Goal: Information Seeking & Learning: Learn about a topic

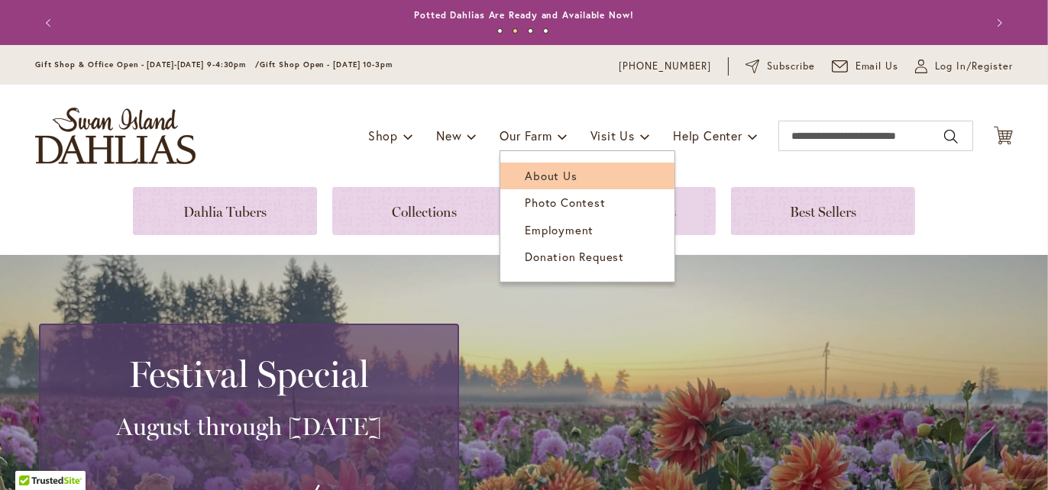
click at [525, 176] on span "About Us" at bounding box center [551, 175] width 52 height 15
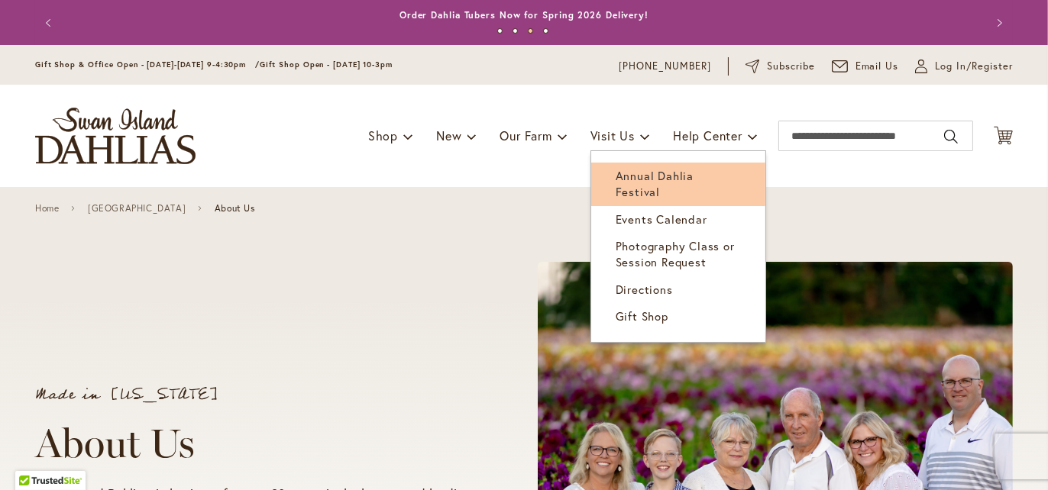
click at [624, 174] on span "Annual Dahlia Festival" at bounding box center [655, 183] width 78 height 31
